Goal: Task Accomplishment & Management: Complete application form

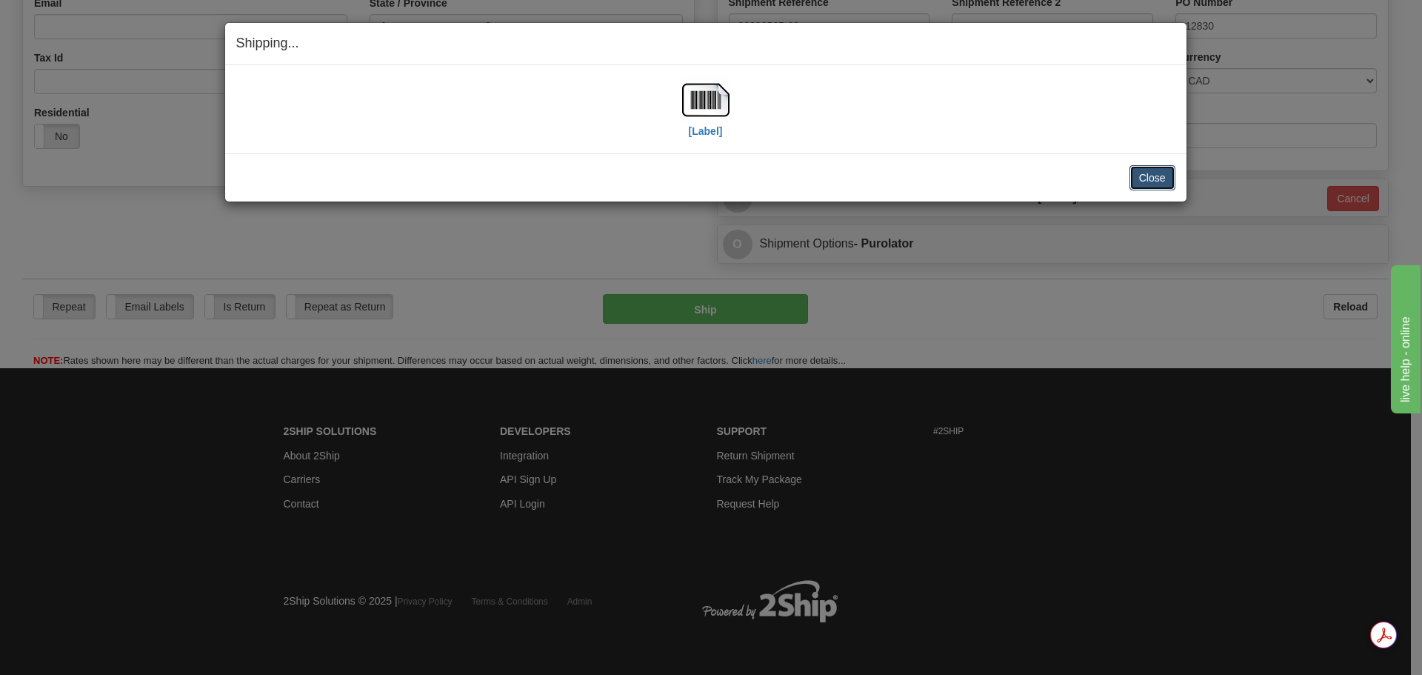
click at [1155, 181] on button "Close" at bounding box center [1152, 177] width 46 height 25
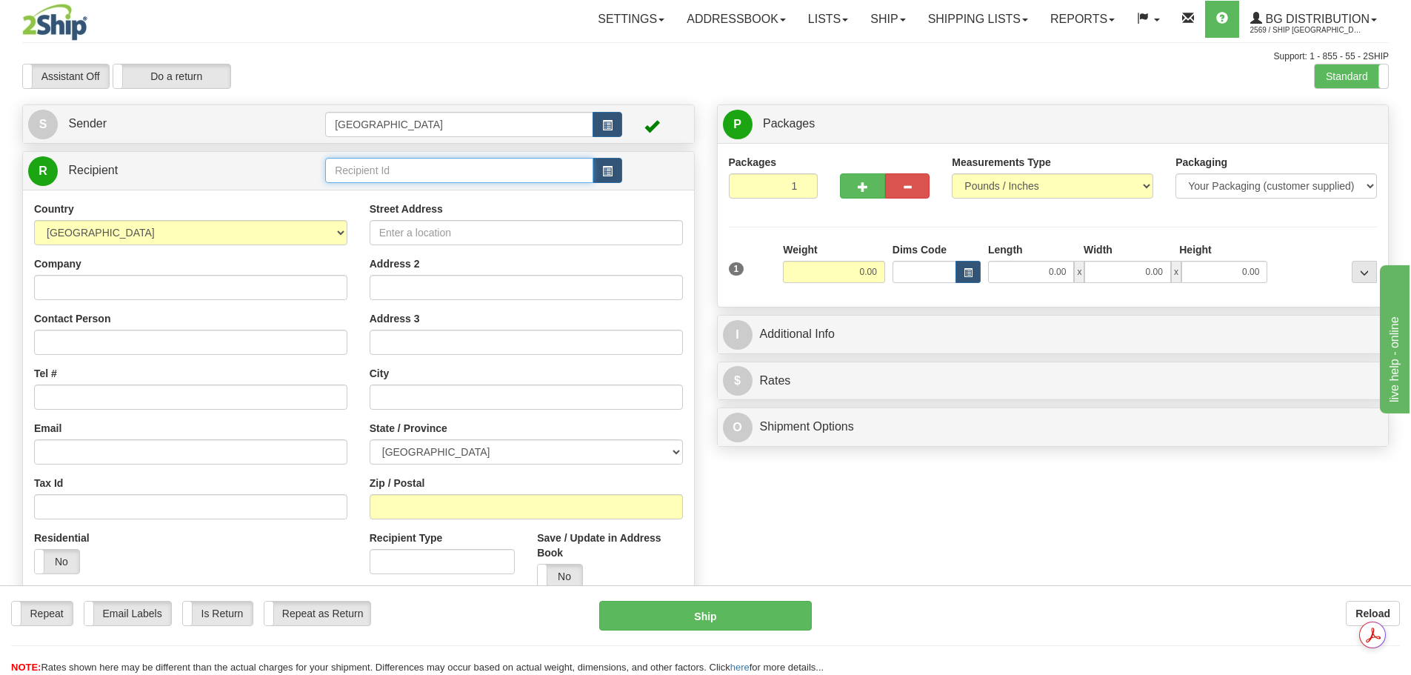
click at [396, 168] on input "text" at bounding box center [459, 170] width 268 height 25
type input "80129"
click at [649, 170] on td at bounding box center [655, 171] width 66 height 30
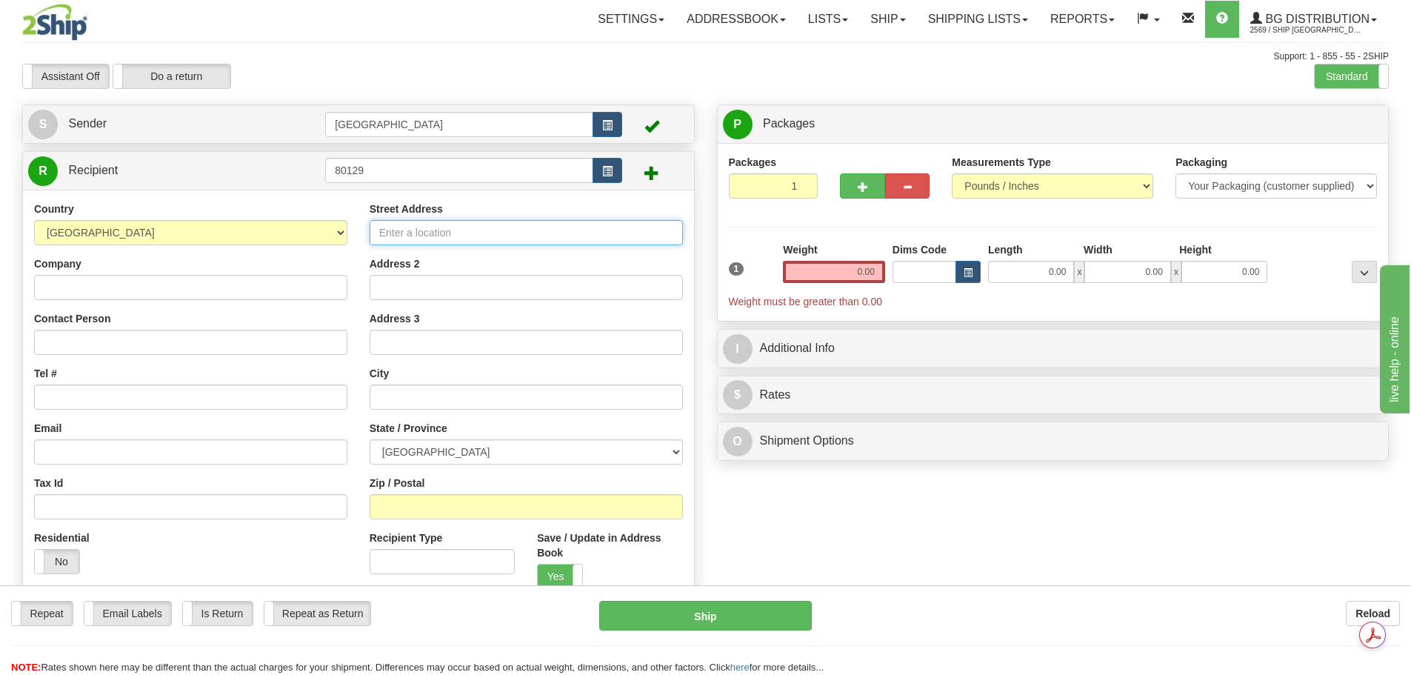
click at [435, 233] on input "Street Address" at bounding box center [526, 232] width 313 height 25
type input "A & B BUILDERS"
click at [184, 285] on input "Company" at bounding box center [190, 287] width 313 height 25
drag, startPoint x: 505, startPoint y: 235, endPoint x: 296, endPoint y: 222, distance: 209.2
click at [296, 222] on div "Country AFGHANISTAN ALAND ISLANDS ALBANIA ALGERIA AMERICAN SAMOA ANDORRA ANGOLA…" at bounding box center [358, 427] width 671 height 453
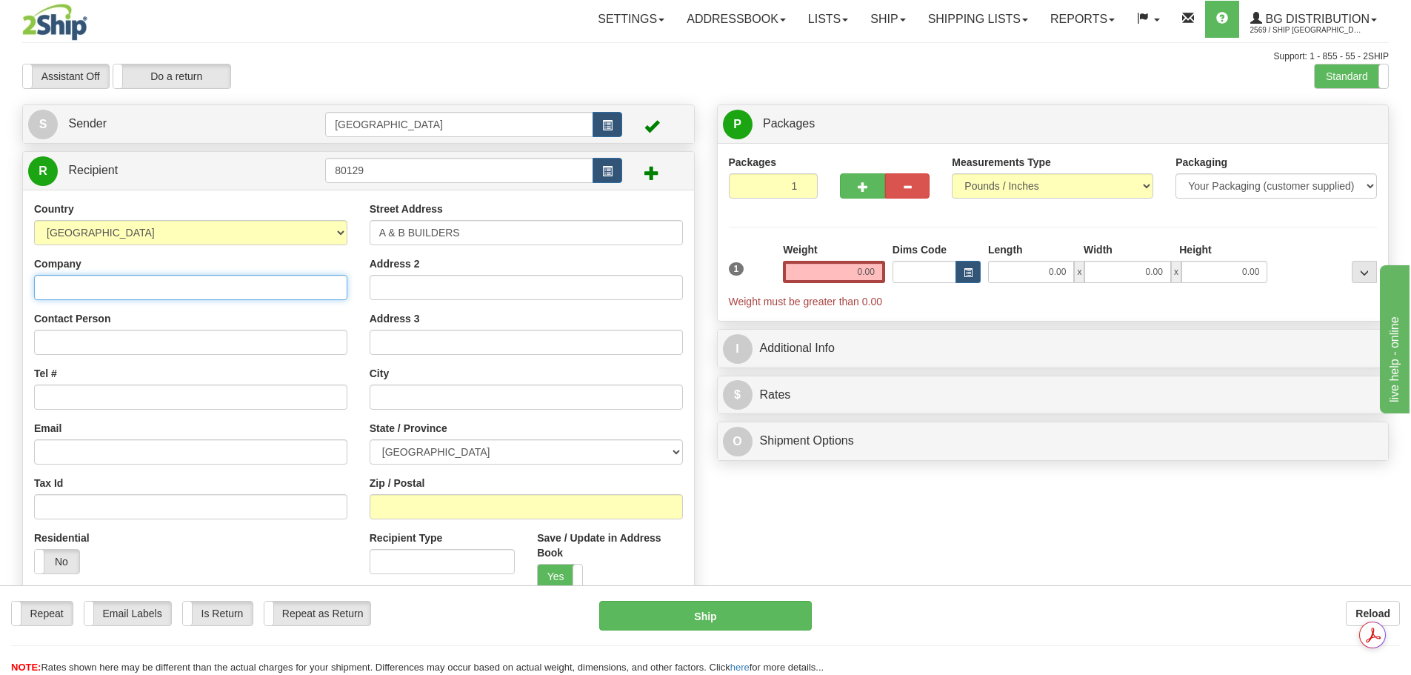
click at [213, 287] on input "Company" at bounding box center [190, 287] width 313 height 25
paste input "A & B BUILDERS"
type input "A & B BUILDERS"
drag, startPoint x: 495, startPoint y: 230, endPoint x: 353, endPoint y: 226, distance: 141.5
click at [353, 226] on div "Country AFGHANISTAN ALAND ISLANDS ALBANIA ALGERIA AMERICAN SAMOA ANDORRA ANGOLA…" at bounding box center [358, 427] width 671 height 453
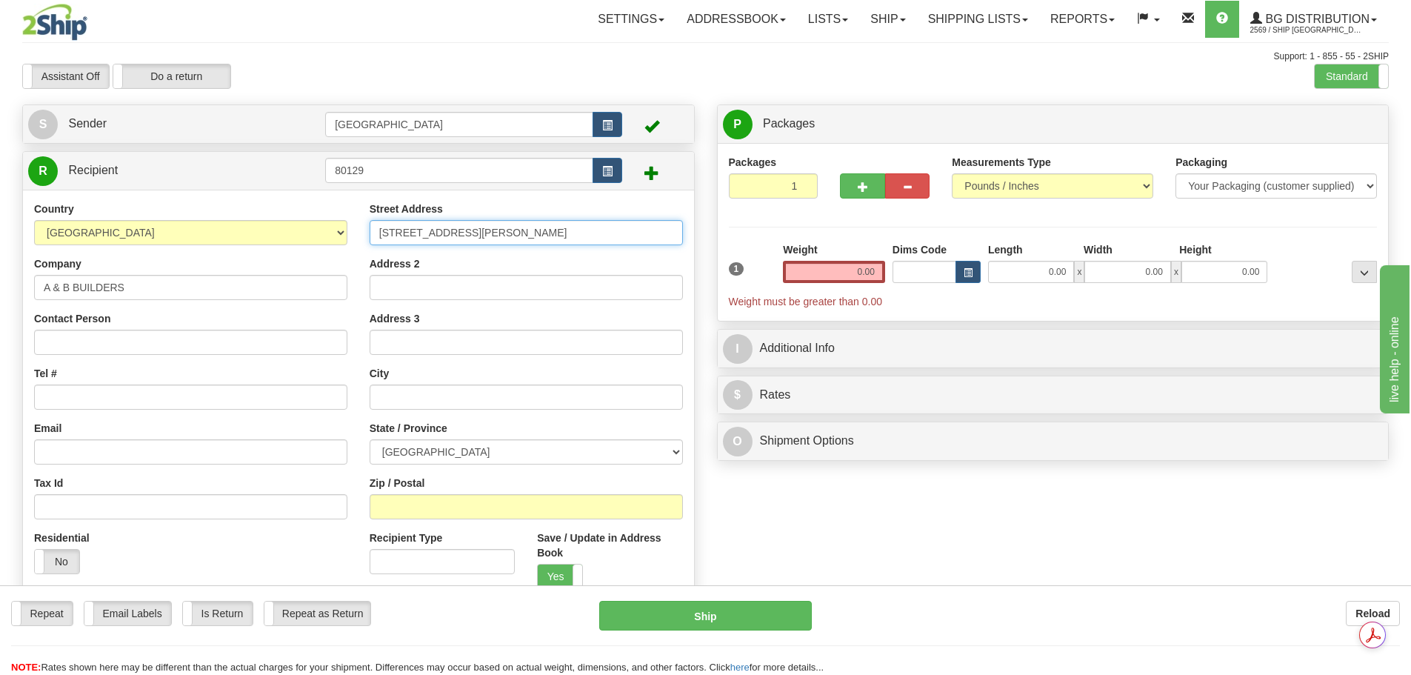
type input "39 WIER ROAD"
click at [101, 384] on input "Tel #" at bounding box center [190, 396] width 313 height 25
type input "2042901949"
click at [390, 396] on input "text" at bounding box center [526, 396] width 313 height 25
type input "THOMPSON"
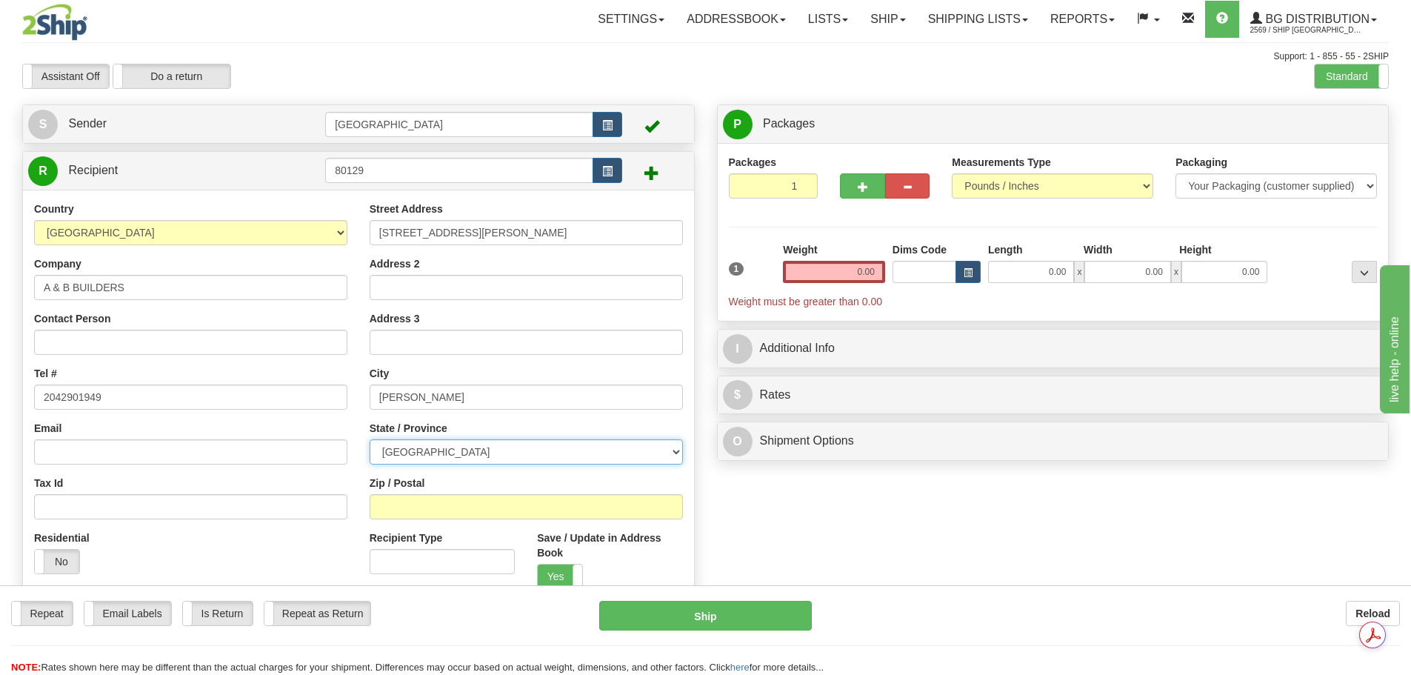
click at [410, 446] on select "ALBERTA BRITISH COLUMBIA MANITOBA NEW BRUNSWICK NEWFOUNDLAND NOVA SCOTIA NUNAVU…" at bounding box center [526, 451] width 313 height 25
select select "MB"
click at [370, 439] on select "ALBERTA BRITISH COLUMBIA MANITOBA NEW BRUNSWICK NEWFOUNDLAND NOVA SCOTIA NUNAVU…" at bounding box center [526, 451] width 313 height 25
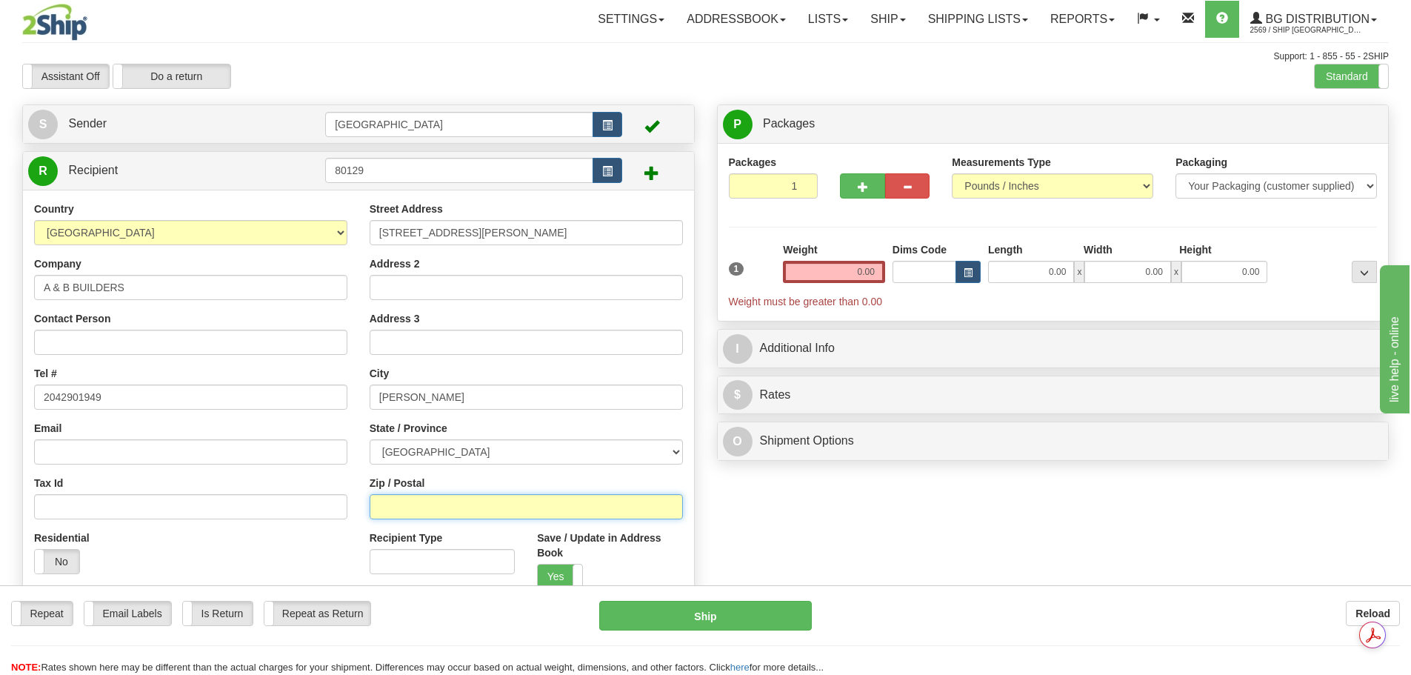
click at [435, 510] on input "Zip / Postal" at bounding box center [526, 506] width 313 height 25
type input "R8N1X6"
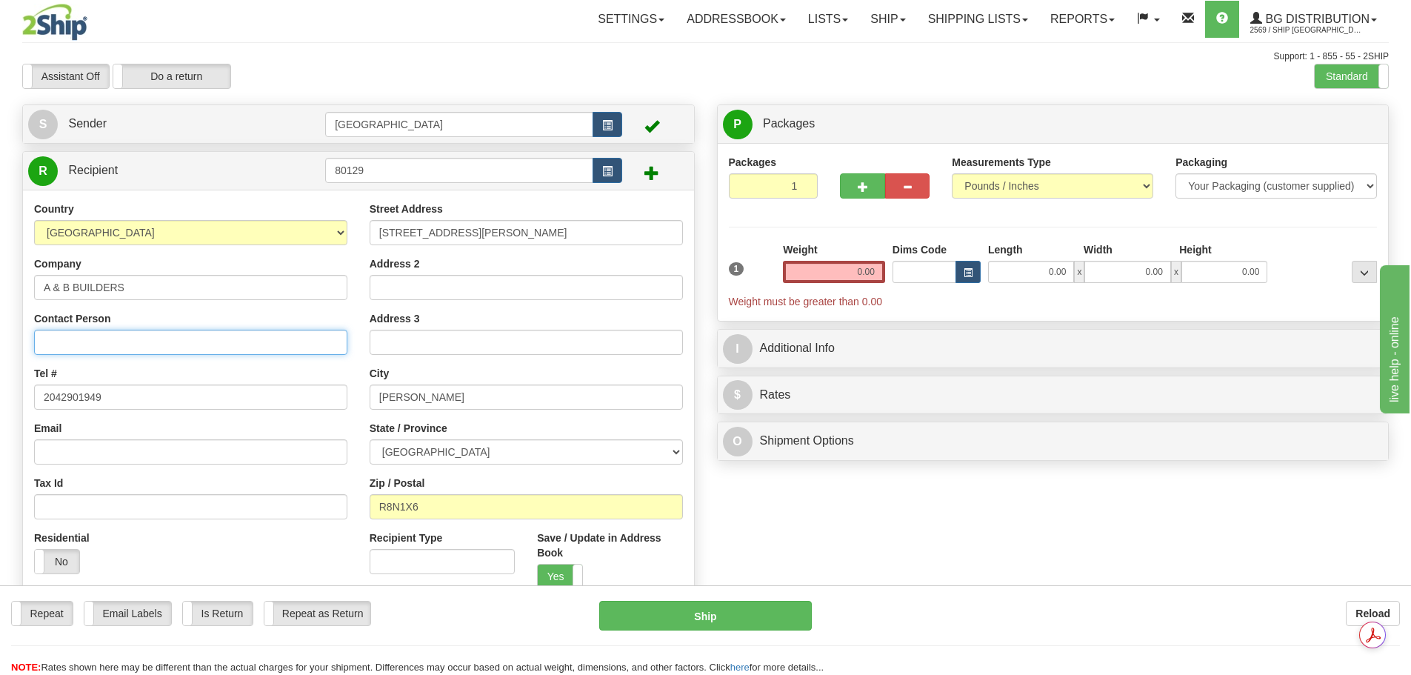
click at [103, 344] on input "Contact Person" at bounding box center [190, 342] width 313 height 25
type input "COREY"
click at [711, 370] on div "P Packages 1 Packages - Weight: 0.00 Lbs Shipment Level Shipm. Package Level Pa…" at bounding box center [1053, 286] width 695 height 364
drag, startPoint x: 100, startPoint y: 393, endPoint x: 61, endPoint y: 400, distance: 39.8
click at [61, 400] on input "2042901949" at bounding box center [190, 396] width 313 height 25
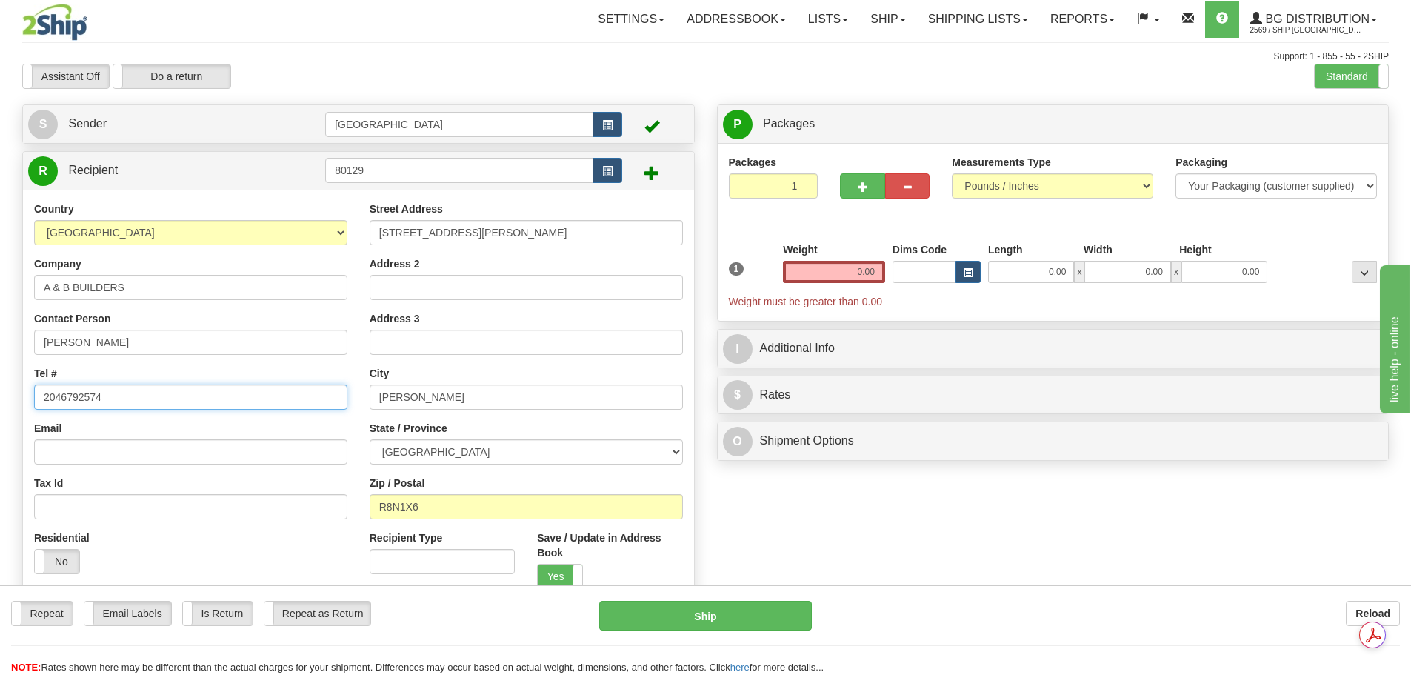
type input "2046792574"
click at [700, 450] on div "Create a label for the return Create Pickup Without Label S Sender Winnipeg" at bounding box center [358, 388] width 695 height 569
drag, startPoint x: 844, startPoint y: 267, endPoint x: 961, endPoint y: 244, distance: 119.2
click at [961, 244] on div "1 Weight 0.00 Dims Code 0.00" at bounding box center [1053, 275] width 656 height 67
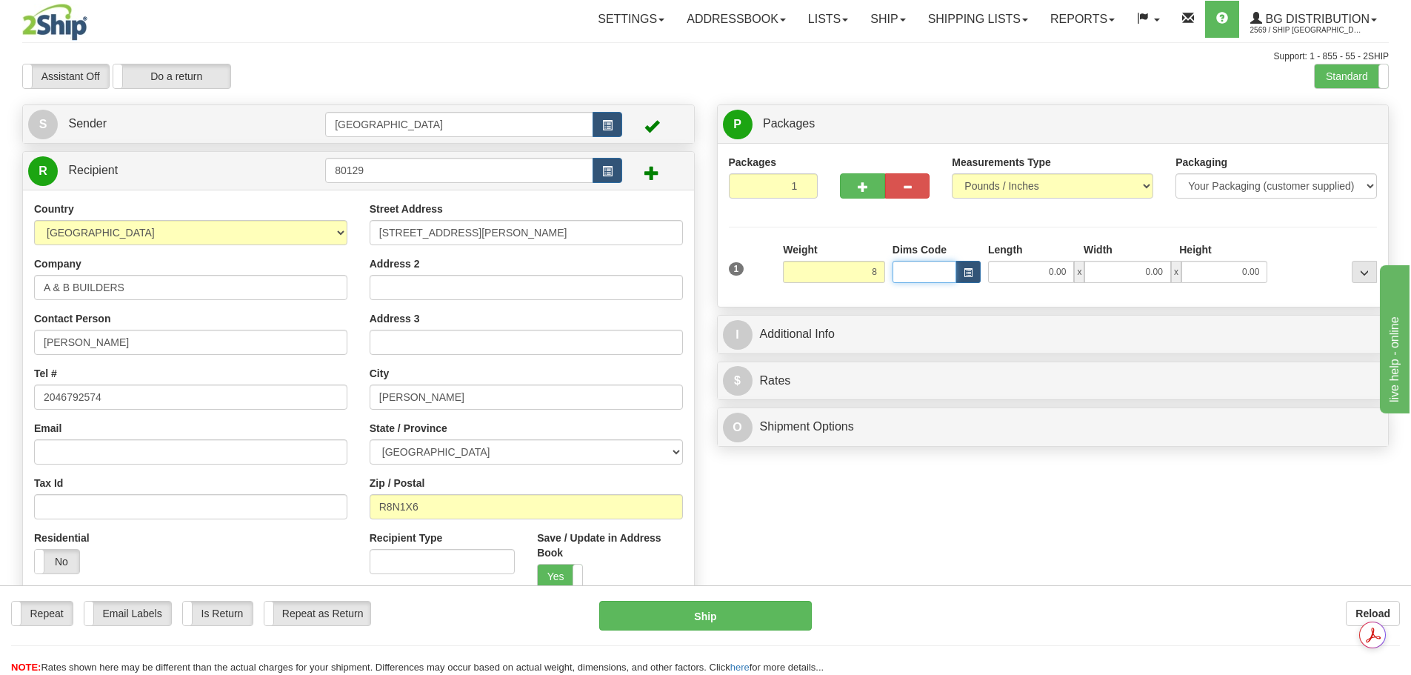
type input "8.00"
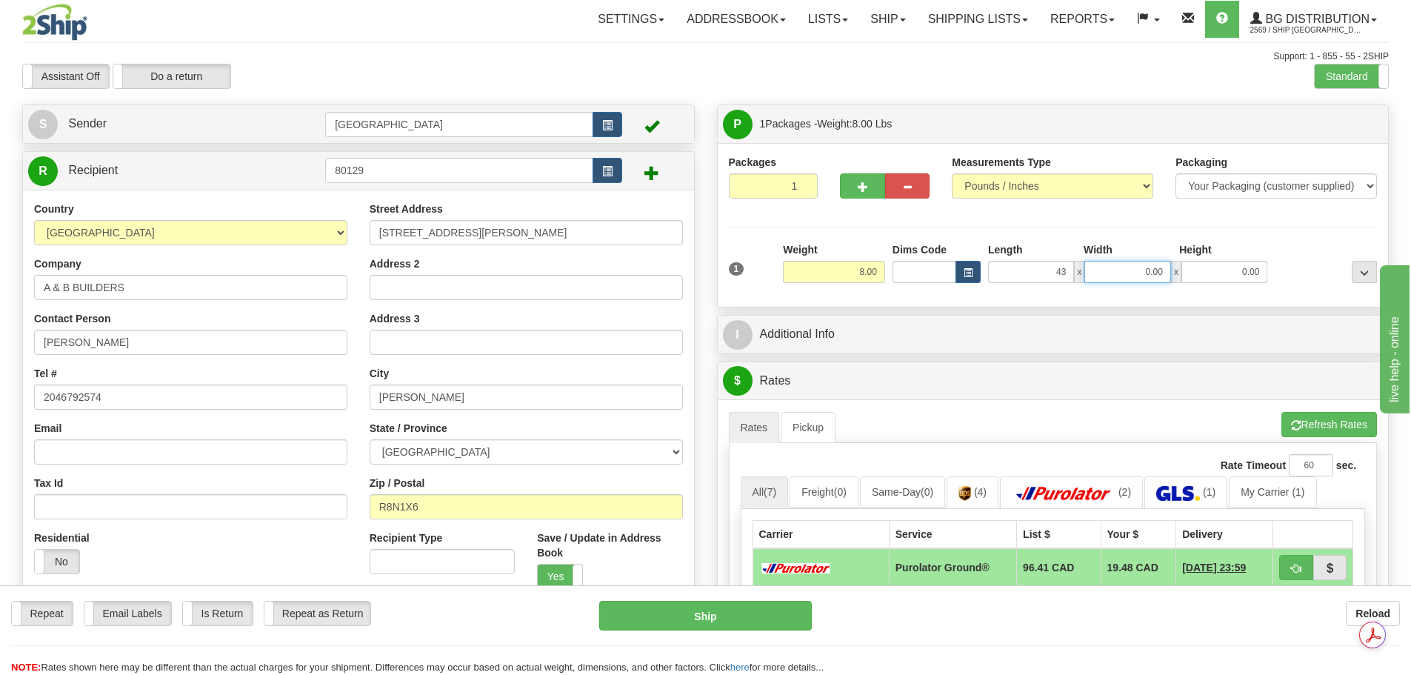
type input "43.00"
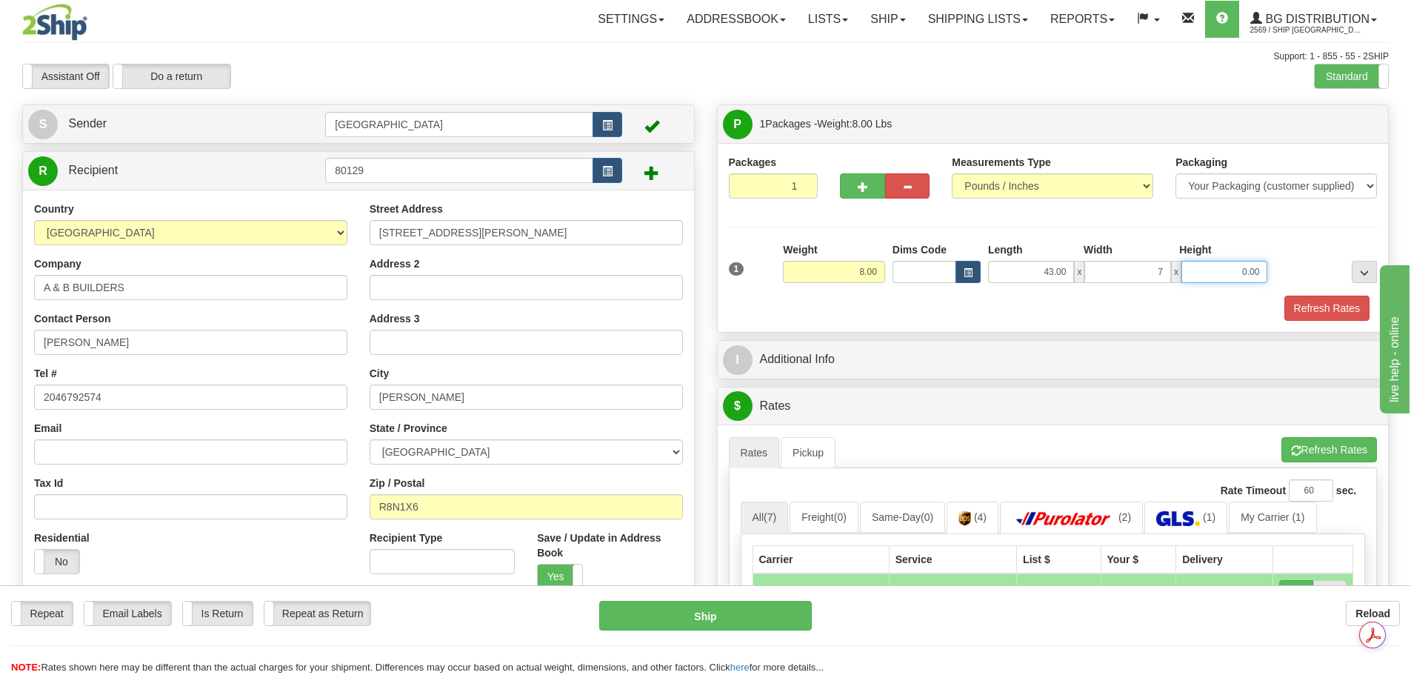
type input "7.00"
type input "3.00"
click at [838, 380] on div "P Packages 1 Packages - Weight: 8.00 Lbs Shipment Level Shipm. Package Level Pa…" at bounding box center [1053, 546] width 695 height 884
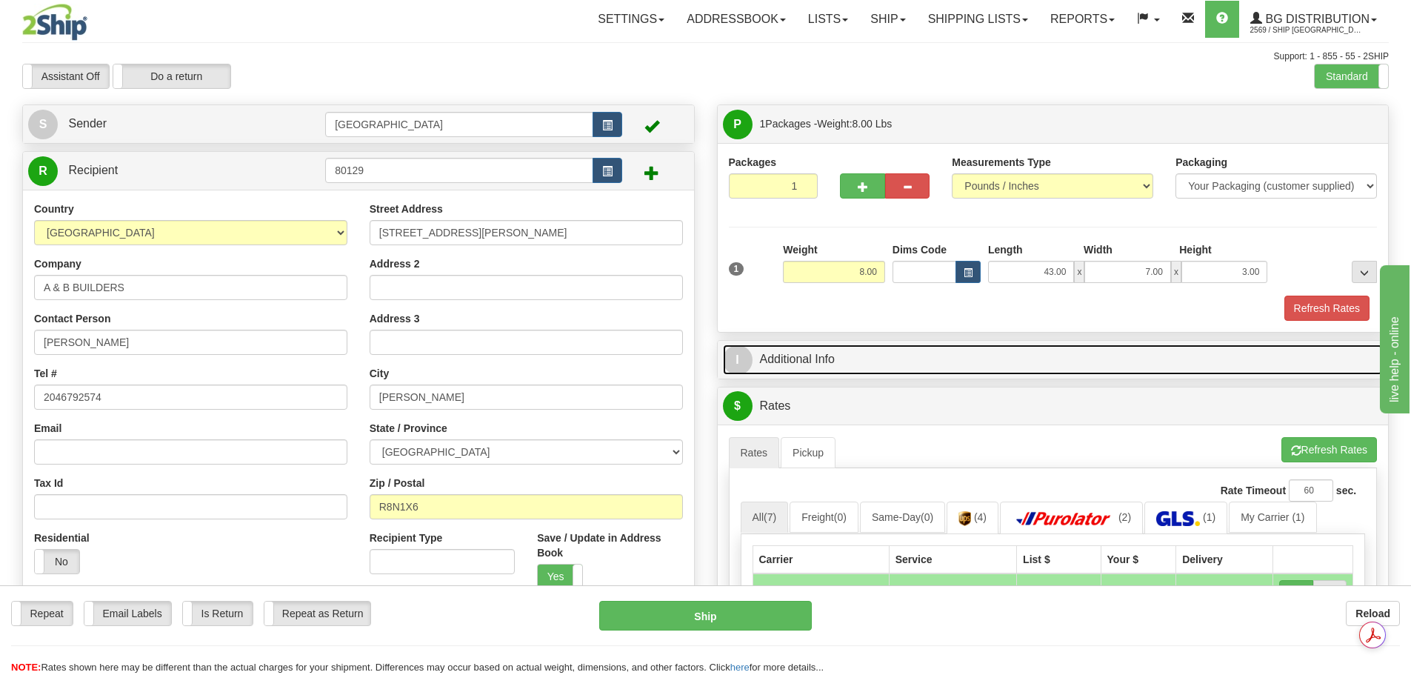
click at [844, 367] on link "I Additional Info" at bounding box center [1053, 359] width 661 height 30
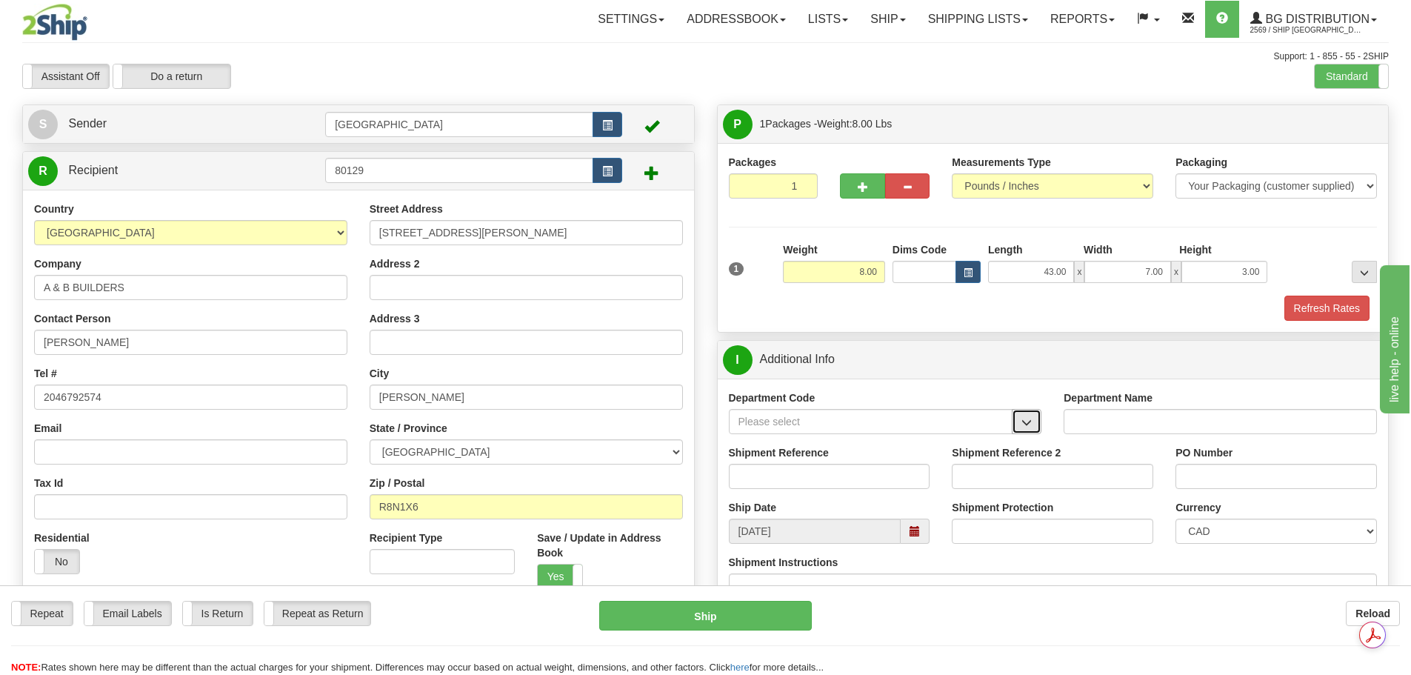
click at [1026, 421] on span "button" at bounding box center [1026, 423] width 10 height 10
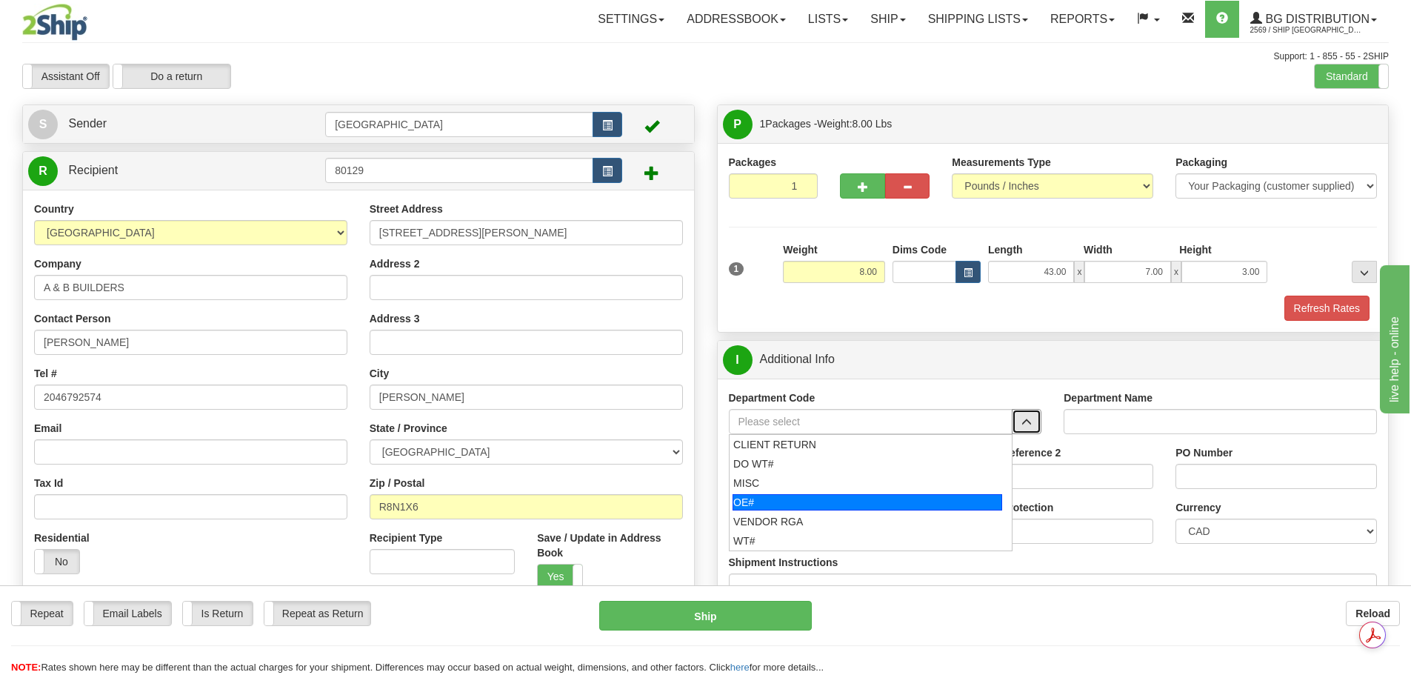
click at [901, 505] on div "OE#" at bounding box center [867, 502] width 270 height 16
type input "OE#"
type input "ORDERS"
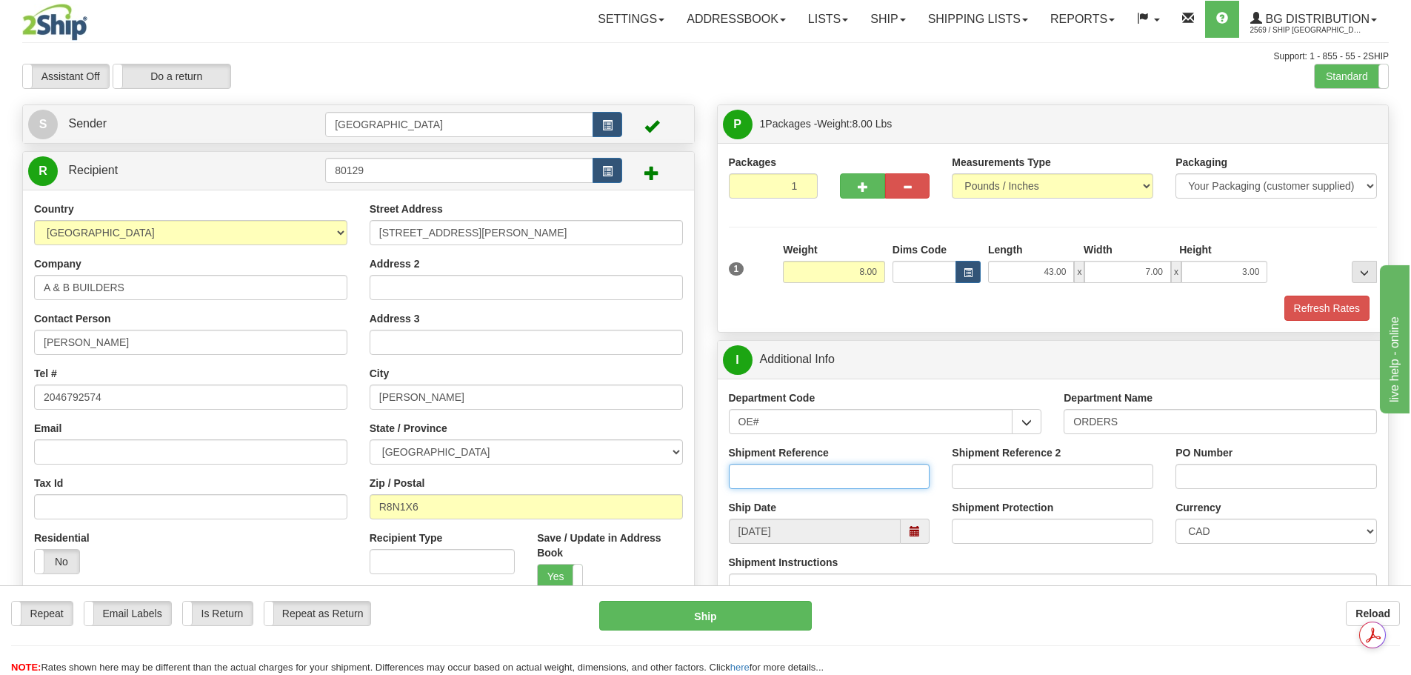
click at [852, 486] on input "Shipment Reference" at bounding box center [829, 476] width 201 height 25
type input "90040581-00"
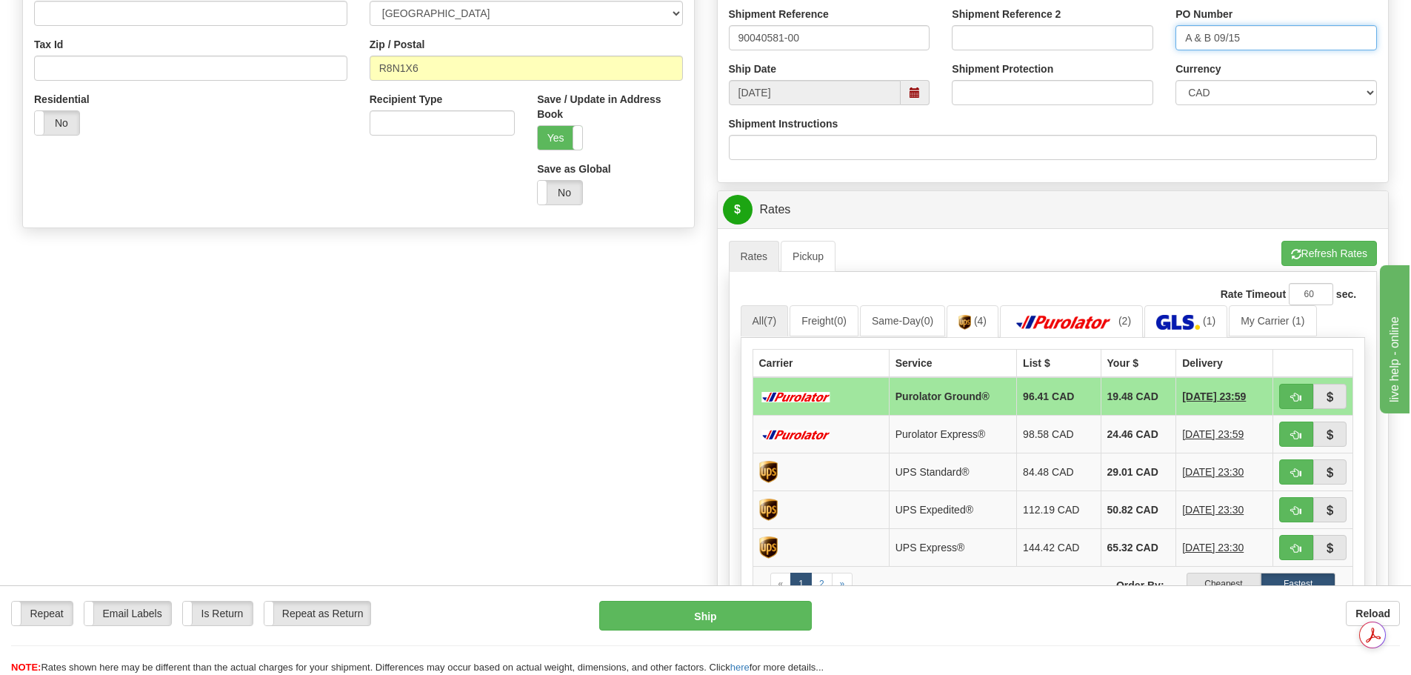
scroll to position [518, 0]
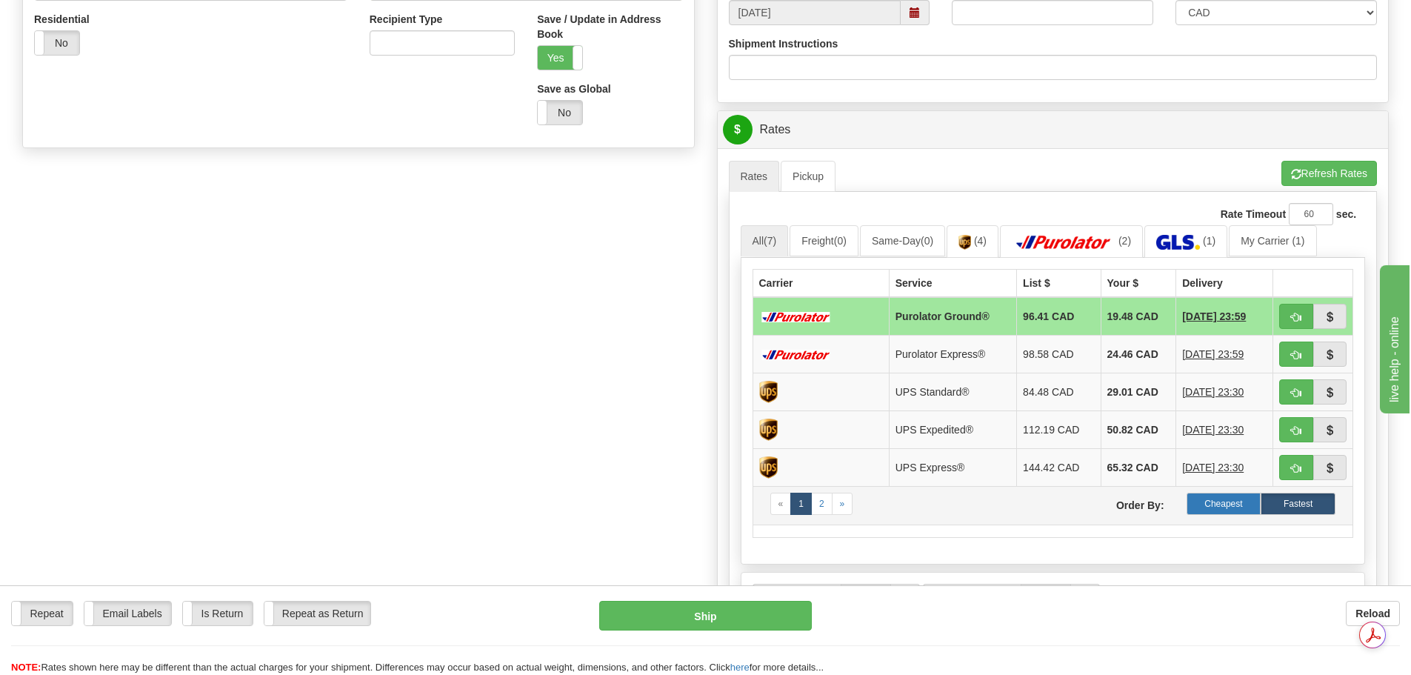
type input "A & B 09/15"
click at [1212, 503] on label "Cheapest" at bounding box center [1223, 503] width 75 height 22
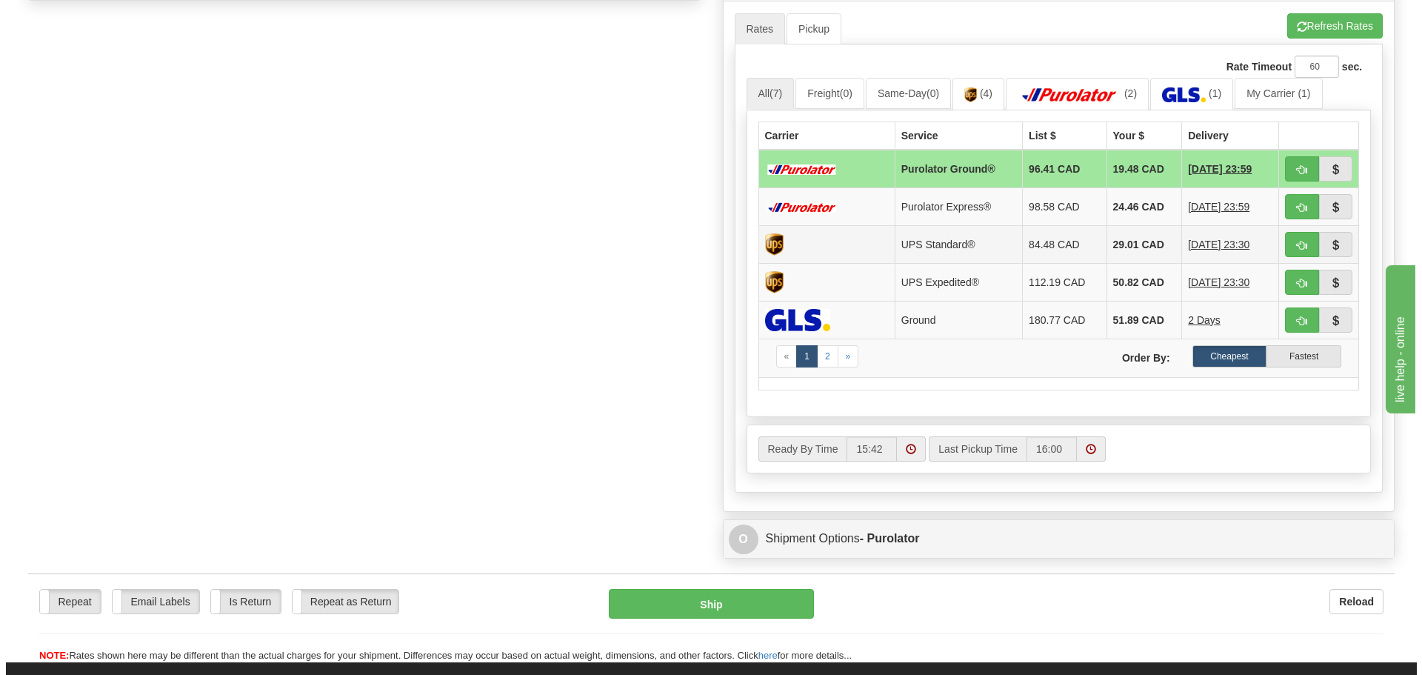
scroll to position [667, 0]
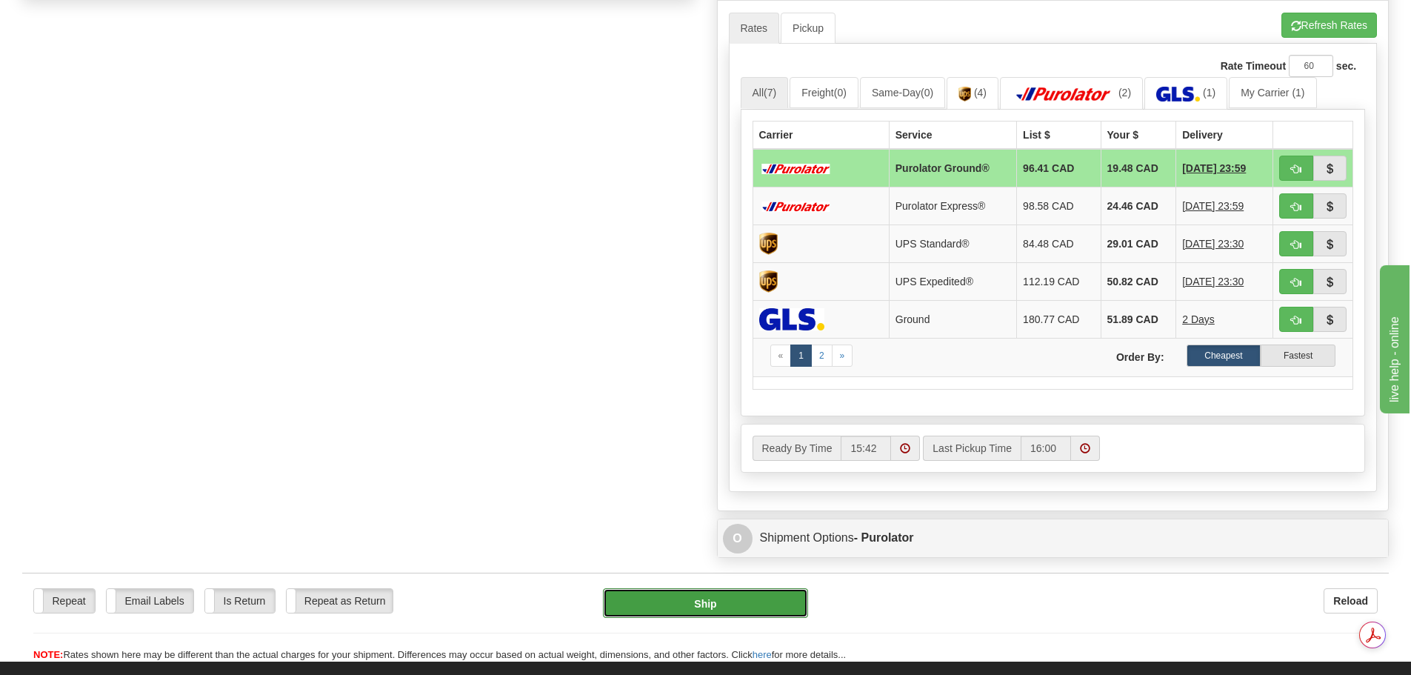
click at [747, 593] on button "Ship" at bounding box center [705, 603] width 205 height 30
type input "260"
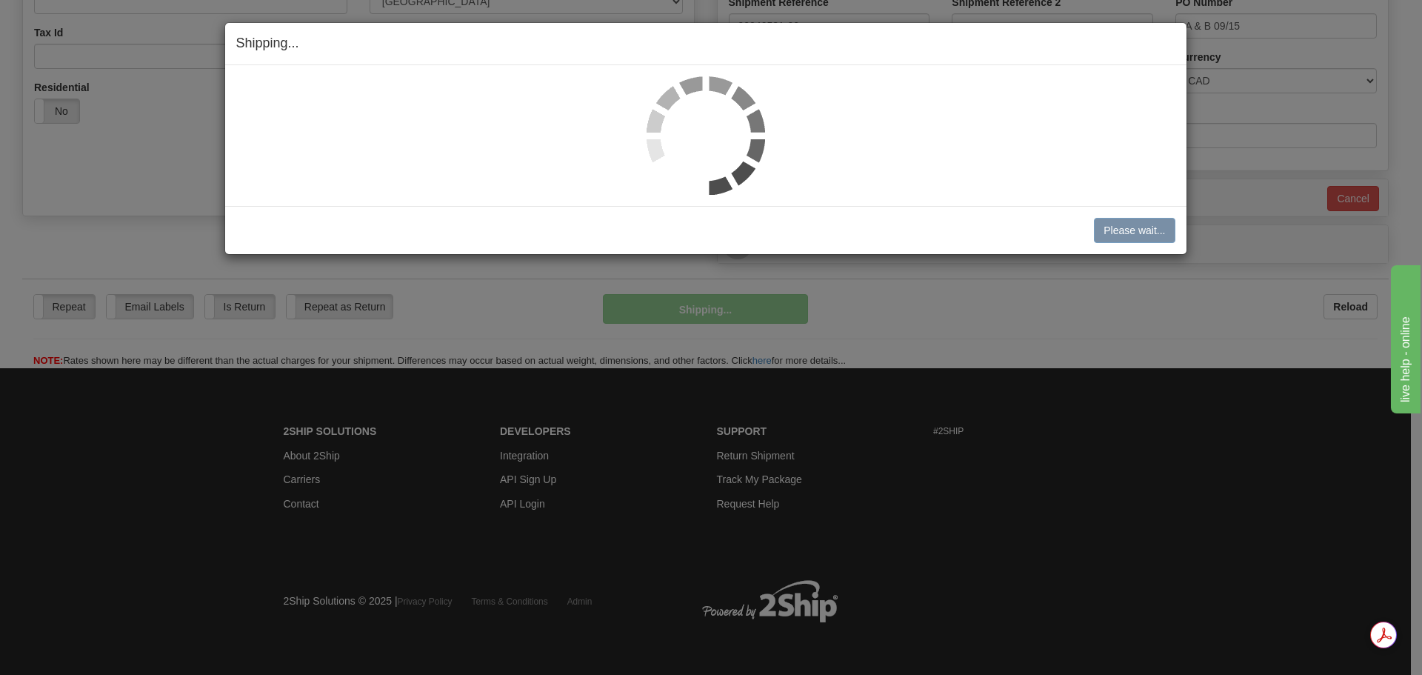
scroll to position [451, 0]
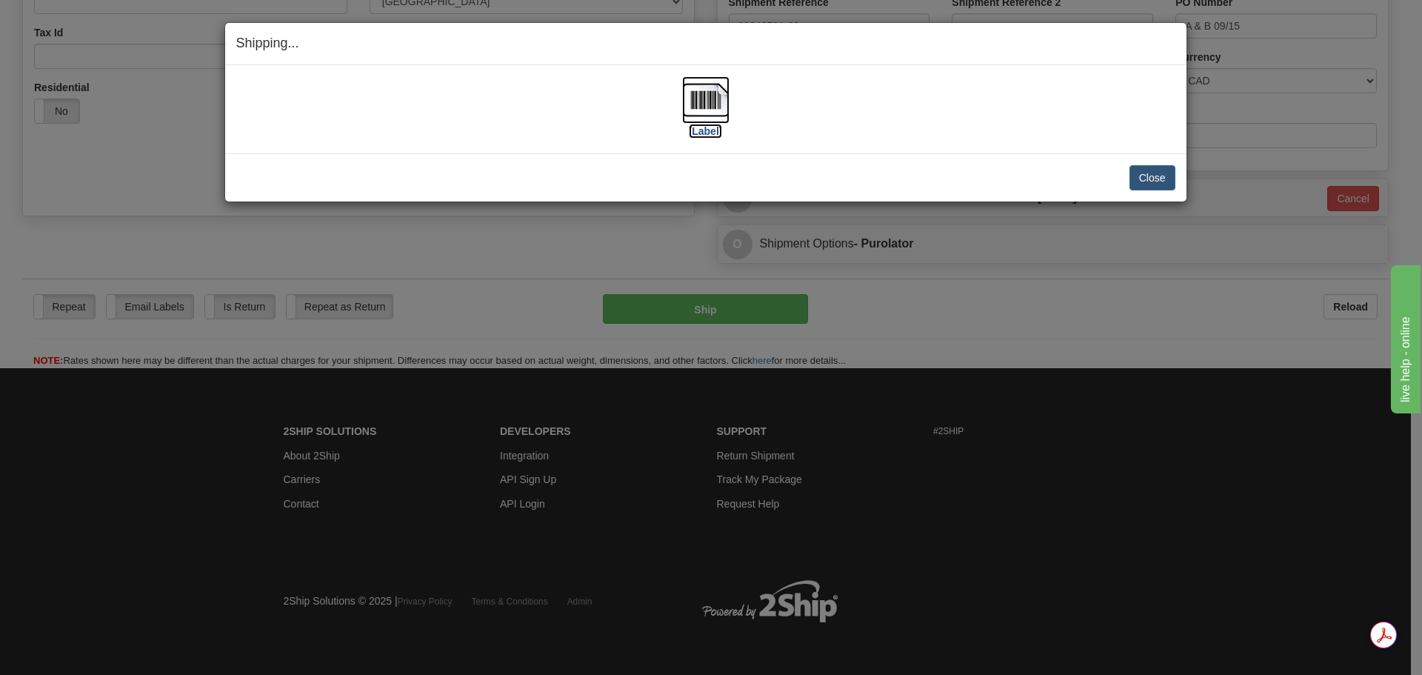
click at [721, 107] on img at bounding box center [705, 99] width 47 height 47
click at [1143, 176] on button "Close" at bounding box center [1152, 177] width 46 height 25
